Goal: Task Accomplishment & Management: Manage account settings

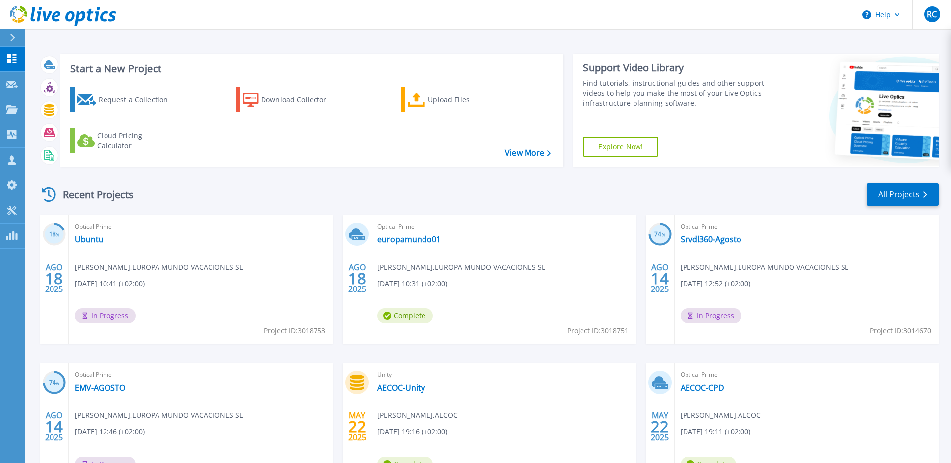
click at [434, 274] on div "Optical Prime europamundo01 [PERSON_NAME] , [GEOGRAPHIC_DATA] MUNDO VACACIONES …" at bounding box center [504, 279] width 264 height 128
click at [114, 274] on div "Optical Prime Ubuntu [PERSON_NAME] , [GEOGRAPHIC_DATA] MUNDO VACACIONES SL [DAT…" at bounding box center [201, 279] width 264 height 128
click at [115, 273] on div "Optical Prime Ubuntu [PERSON_NAME] , [GEOGRAPHIC_DATA] MUNDO VACACIONES SL [DAT…" at bounding box center [201, 279] width 264 height 128
click at [126, 271] on span "[PERSON_NAME] , [GEOGRAPHIC_DATA] MUNDO VACACIONES SL" at bounding box center [159, 267] width 168 height 11
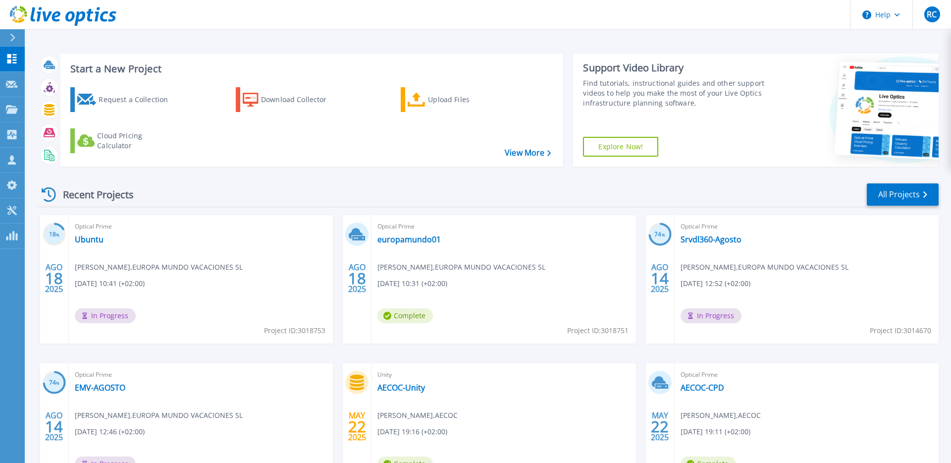
click at [162, 272] on span "[PERSON_NAME] , [GEOGRAPHIC_DATA] MUNDO VACACIONES SL" at bounding box center [159, 267] width 168 height 11
drag, startPoint x: 402, startPoint y: 271, endPoint x: 338, endPoint y: 274, distance: 64.5
click at [243, 271] on span "[PERSON_NAME] , [GEOGRAPHIC_DATA] MUNDO VACACIONES SL" at bounding box center [159, 267] width 168 height 11
click at [116, 271] on span "[PERSON_NAME] , [GEOGRAPHIC_DATA] MUNDO VACACIONES SL" at bounding box center [159, 267] width 168 height 11
click at [99, 269] on span "[PERSON_NAME] , [GEOGRAPHIC_DATA] MUNDO VACACIONES SL" at bounding box center [159, 267] width 168 height 11
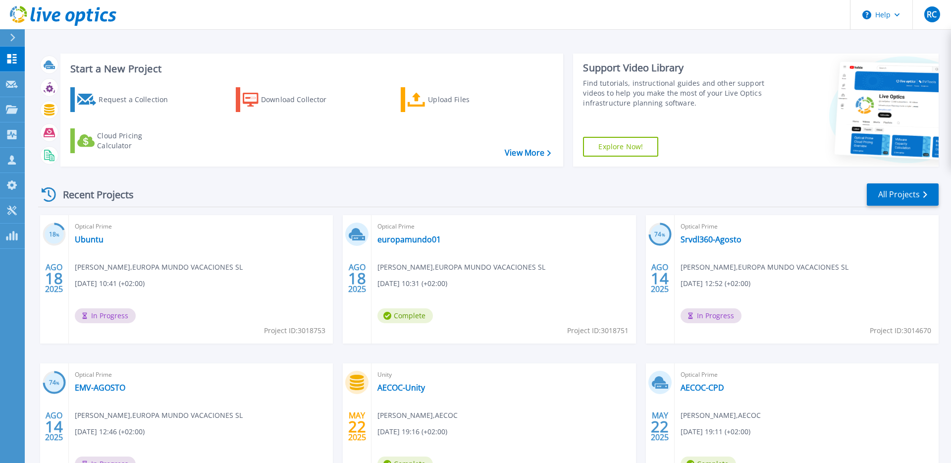
drag, startPoint x: 139, startPoint y: 266, endPoint x: 162, endPoint y: 269, distance: 23.0
click at [139, 266] on span "[PERSON_NAME] , [GEOGRAPHIC_DATA] MUNDO VACACIONES SL" at bounding box center [159, 267] width 168 height 11
click at [163, 269] on span "[PERSON_NAME] , [GEOGRAPHIC_DATA] MUNDO VACACIONES SL" at bounding box center [159, 267] width 168 height 11
click at [139, 282] on span "[DATE] 10:41 (+02:00)" at bounding box center [110, 283] width 70 height 11
click at [107, 276] on div "Optical Prime Ubuntu [PERSON_NAME] , [GEOGRAPHIC_DATA] MUNDO VACACIONES SL [DAT…" at bounding box center [201, 279] width 264 height 128
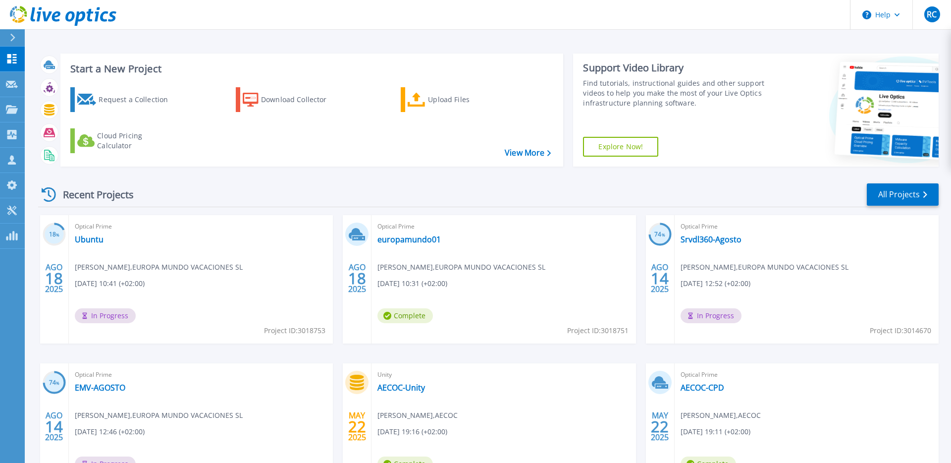
drag, startPoint x: 87, startPoint y: 269, endPoint x: 153, endPoint y: 270, distance: 65.9
click at [137, 269] on span "[PERSON_NAME] , [GEOGRAPHIC_DATA] MUNDO VACACIONES SL" at bounding box center [159, 267] width 168 height 11
click at [153, 270] on span "[PERSON_NAME] , [GEOGRAPHIC_DATA] MUNDO VACACIONES SL" at bounding box center [159, 267] width 168 height 11
drag, startPoint x: 154, startPoint y: 282, endPoint x: 91, endPoint y: 273, distance: 64.1
click at [91, 273] on div "Optical Prime Ubuntu [PERSON_NAME] , [GEOGRAPHIC_DATA] MUNDO VACACIONES SL [DAT…" at bounding box center [201, 279] width 264 height 128
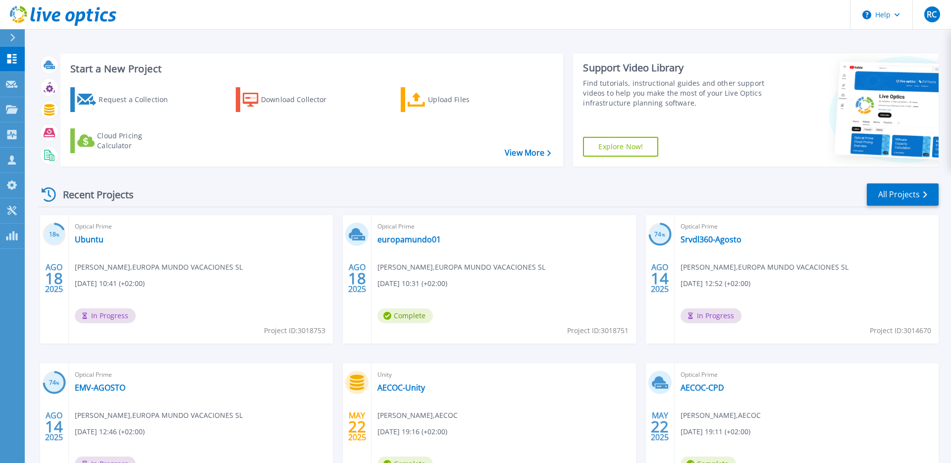
click at [91, 273] on div "Optical Prime Ubuntu [PERSON_NAME] , [GEOGRAPHIC_DATA] MUNDO VACACIONES SL [DAT…" at bounding box center [201, 279] width 264 height 128
drag, startPoint x: 84, startPoint y: 266, endPoint x: 133, endPoint y: 277, distance: 50.4
click at [128, 276] on div "Optical Prime Ubuntu [PERSON_NAME] , [GEOGRAPHIC_DATA] MUNDO VACACIONES SL [DAT…" at bounding box center [201, 279] width 264 height 128
click at [133, 277] on div "Optical Prime Ubuntu [PERSON_NAME] , [GEOGRAPHIC_DATA] MUNDO VACACIONES SL [DAT…" at bounding box center [201, 279] width 264 height 128
drag, startPoint x: 138, startPoint y: 282, endPoint x: 150, endPoint y: 282, distance: 11.9
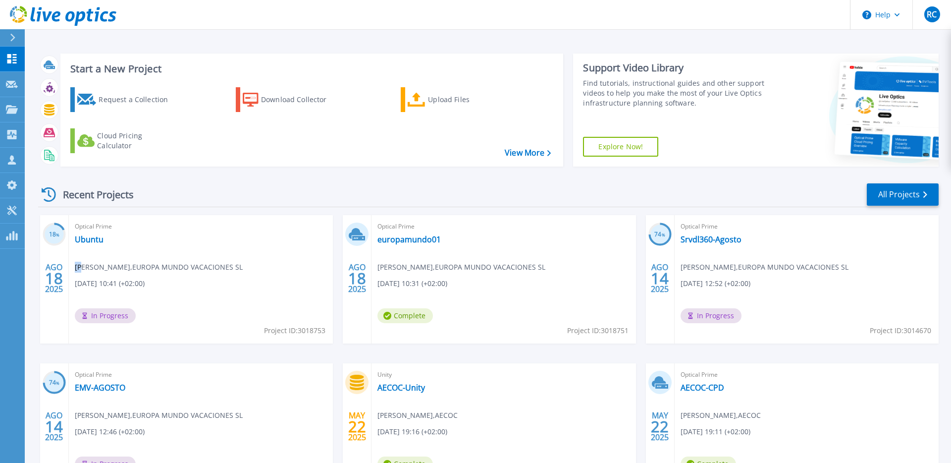
click at [145, 282] on span "[DATE] 10:41 (+02:00)" at bounding box center [110, 283] width 70 height 11
drag, startPoint x: 135, startPoint y: 283, endPoint x: 163, endPoint y: 282, distance: 27.8
click at [163, 282] on div "Optical Prime Ubuntu [PERSON_NAME] , [GEOGRAPHIC_DATA] MUNDO VACACIONES SL [DAT…" at bounding box center [201, 279] width 264 height 128
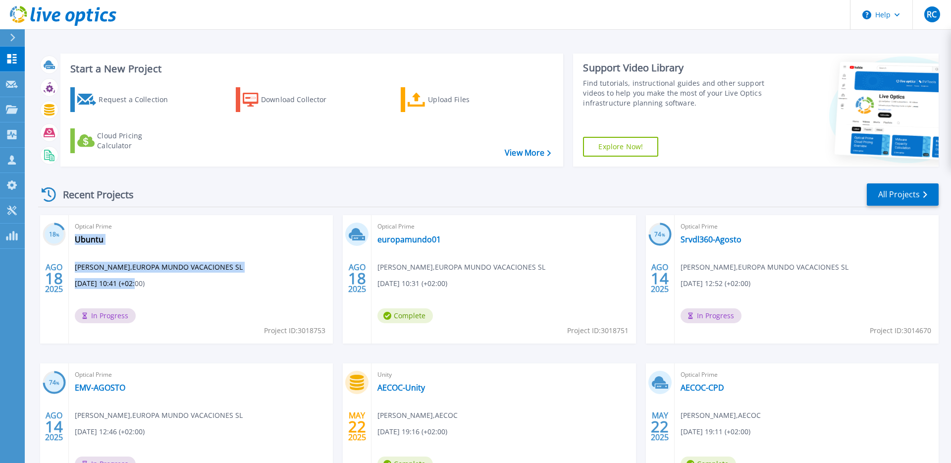
click at [163, 282] on div "Optical Prime Ubuntu [PERSON_NAME] , [GEOGRAPHIC_DATA] MUNDO VACACIONES SL [DAT…" at bounding box center [201, 279] width 264 height 128
click at [163, 283] on div "Optical Prime Ubuntu [PERSON_NAME] , [GEOGRAPHIC_DATA] MUNDO VACACIONES SL [DAT…" at bounding box center [201, 279] width 264 height 128
click at [142, 279] on span "[DATE] 10:41 (+02:00)" at bounding box center [110, 283] width 70 height 11
click at [928, 32] on div "Start a New Project Request a Collection Download Collector Upload Files Cloud …" at bounding box center [488, 259] width 927 height 519
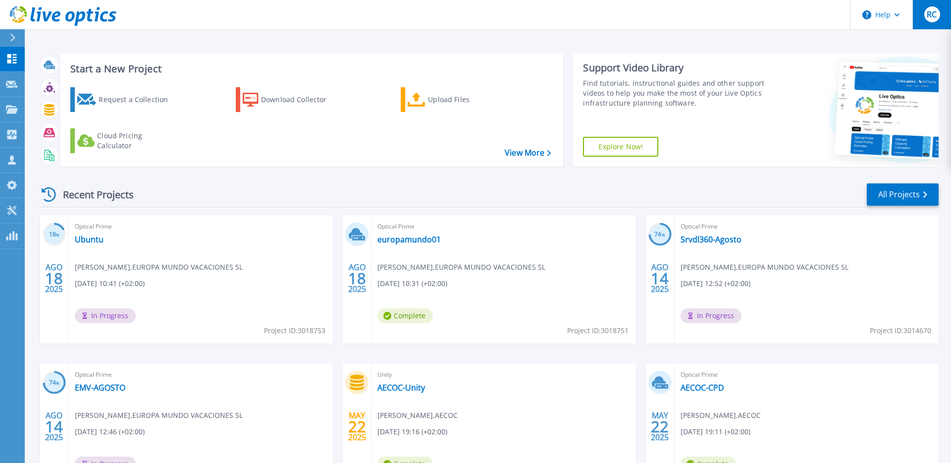
click at [925, 20] on div "RC" at bounding box center [933, 14] width 16 height 16
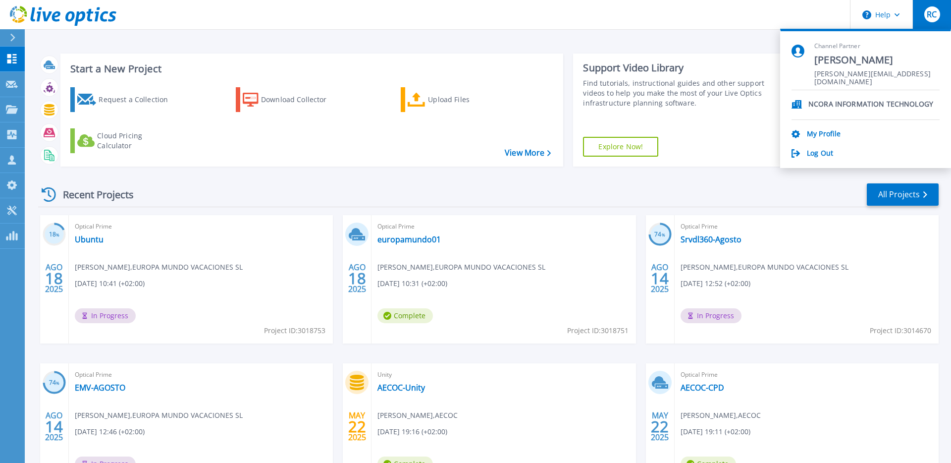
click at [811, 152] on link "Log Out" at bounding box center [820, 153] width 26 height 9
